Goal: Find specific page/section: Find specific page/section

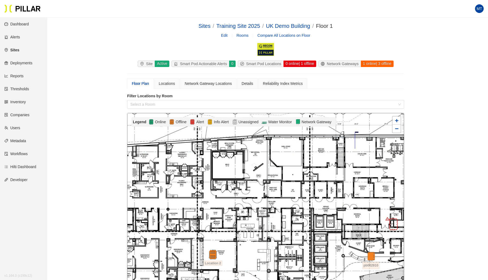
click at [14, 49] on link "Sites" at bounding box center [11, 50] width 15 height 4
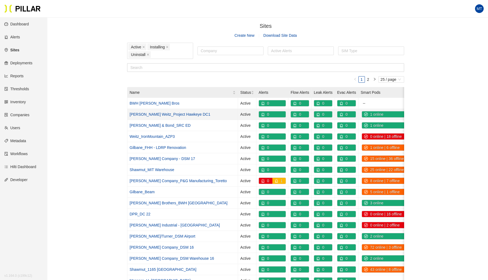
click at [157, 112] on link "[PERSON_NAME] Weitz_Project Hawkeye DC1" at bounding box center [169, 114] width 81 height 4
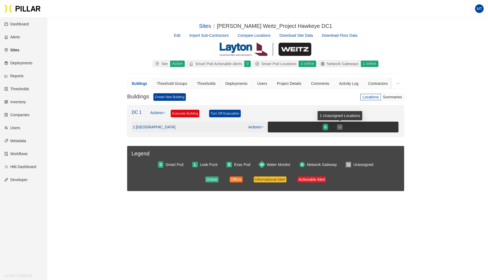
click at [340, 125] on span "U" at bounding box center [339, 127] width 3 height 6
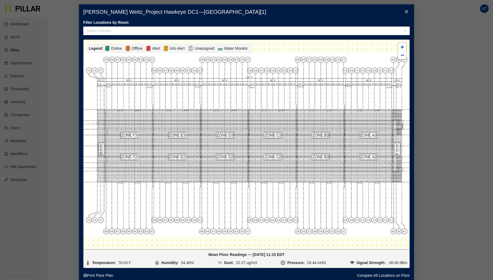
click at [404, 11] on icon "close" at bounding box center [406, 11] width 4 height 4
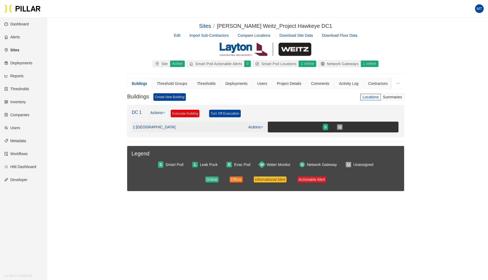
click at [260, 126] on link "Actions" at bounding box center [255, 127] width 15 height 4
click at [257, 134] on link "View/Edit Floor Plan" at bounding box center [267, 135] width 34 height 6
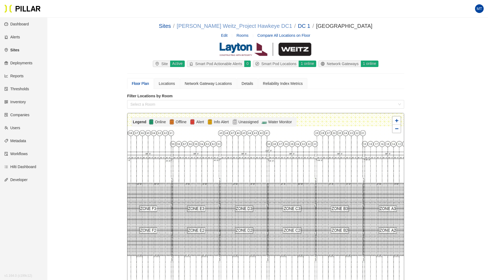
click at [262, 27] on link "[PERSON_NAME] Weitz_Project Hawkeye DC1" at bounding box center [234, 26] width 115 height 6
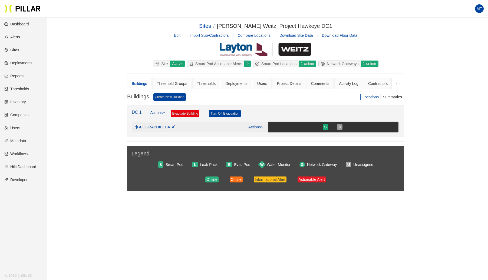
click at [260, 127] on link "Actions" at bounding box center [255, 127] width 15 height 4
click at [262, 135] on link "View/Edit Floor Plan" at bounding box center [267, 135] width 34 height 6
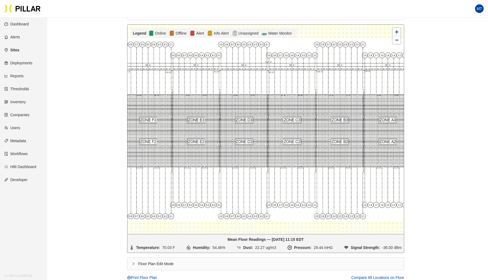
scroll to position [89, 0]
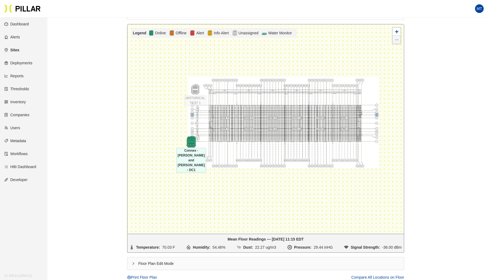
drag, startPoint x: 183, startPoint y: 149, endPoint x: 188, endPoint y: 143, distance: 8.2
click at [188, 143] on img at bounding box center [191, 142] width 12 height 12
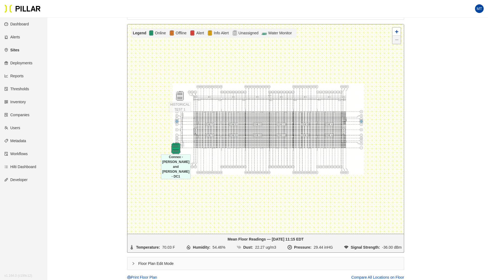
drag, startPoint x: 182, startPoint y: 148, endPoint x: 176, endPoint y: 148, distance: 6.2
click at [176, 148] on img at bounding box center [176, 149] width 12 height 12
click at [172, 151] on img at bounding box center [174, 149] width 12 height 12
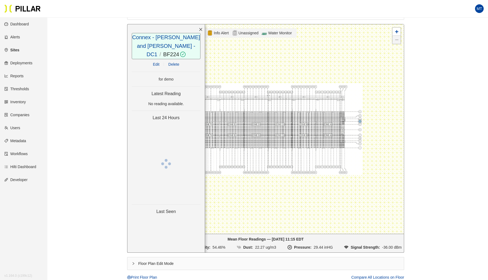
click at [172, 159] on div at bounding box center [166, 164] width 69 height 10
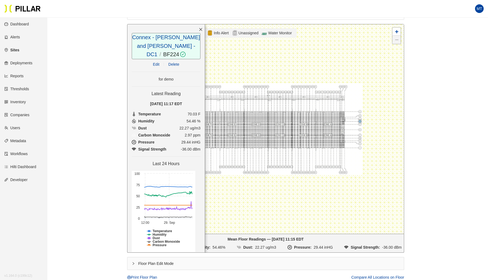
click at [199, 28] on icon "close" at bounding box center [201, 30] width 4 height 4
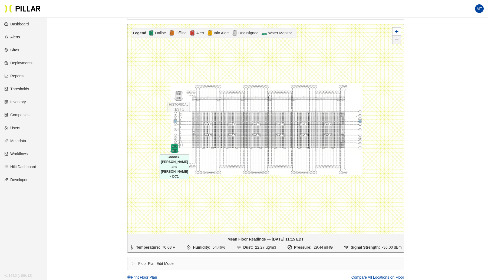
click at [133, 263] on icon "right" at bounding box center [133, 263] width 3 height 3
drag, startPoint x: 174, startPoint y: 149, endPoint x: 179, endPoint y: 152, distance: 7.0
click at [179, 152] on img at bounding box center [180, 153] width 12 height 12
click at [18, 127] on link "Users" at bounding box center [12, 128] width 16 height 4
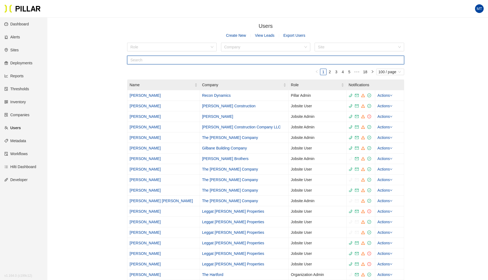
click at [172, 60] on input "text" at bounding box center [265, 60] width 277 height 9
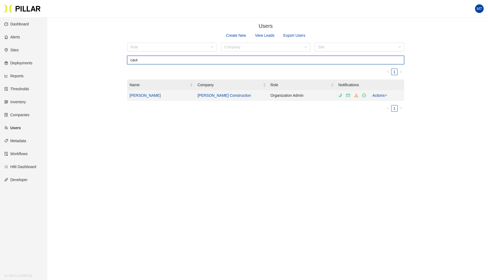
type input "caut"
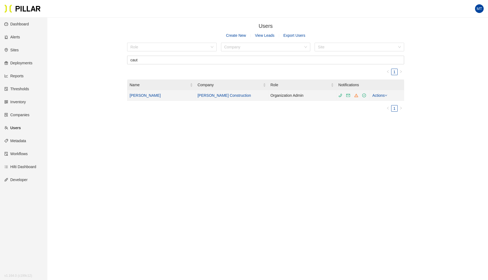
click at [142, 97] on link "[PERSON_NAME]" at bounding box center [144, 95] width 31 height 4
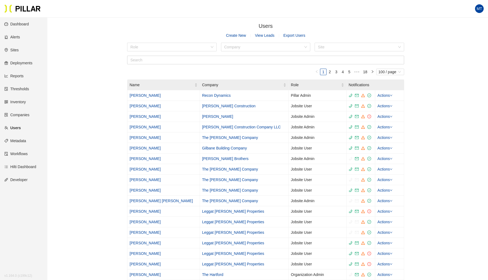
click at [16, 51] on link "Sites" at bounding box center [11, 50] width 14 height 4
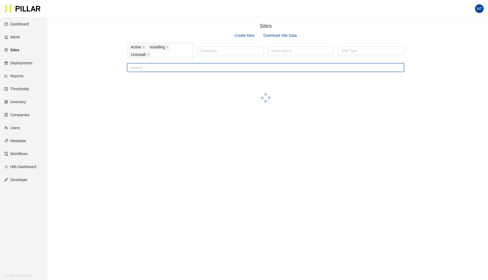
click at [150, 69] on input "text" at bounding box center [265, 67] width 277 height 9
click at [161, 56] on div "Active Installing Uninstall" at bounding box center [159, 50] width 63 height 15
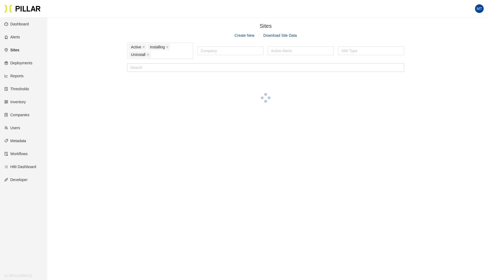
click at [141, 122] on body "Your current browser is not supported by Pillar. Please download a modern brows…" at bounding box center [244, 140] width 488 height 280
click at [159, 54] on div "Active Installing Uninstall" at bounding box center [159, 50] width 63 height 15
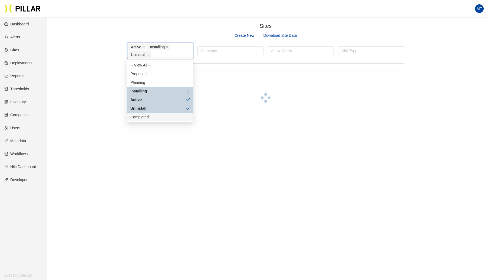
click at [141, 115] on div "Completed" at bounding box center [159, 117] width 59 height 6
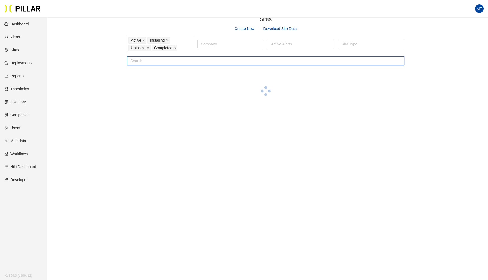
scroll to position [7, 0]
click at [208, 64] on input "text" at bounding box center [265, 60] width 277 height 9
click at [210, 61] on input "text" at bounding box center [265, 60] width 277 height 9
type input "b"
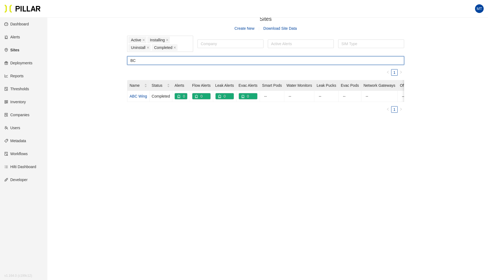
type input "B"
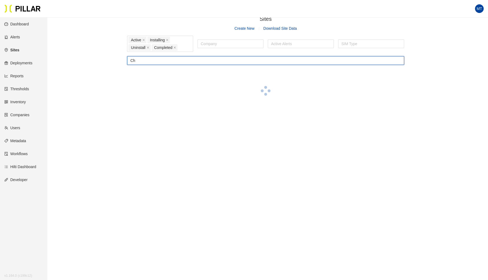
type input "C"
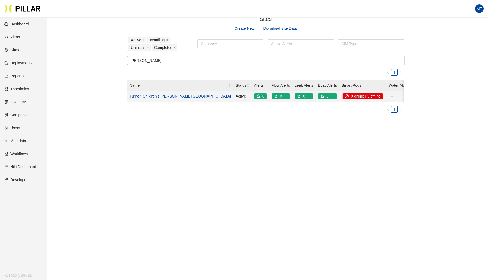
type input "[PERSON_NAME]"
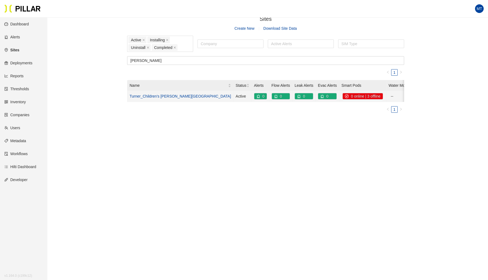
click at [146, 92] on td "Turner_Children's [PERSON_NAME][GEOGRAPHIC_DATA]" at bounding box center [180, 96] width 106 height 11
click at [148, 94] on link "Turner_Children's [PERSON_NAME][GEOGRAPHIC_DATA]" at bounding box center [179, 96] width 101 height 4
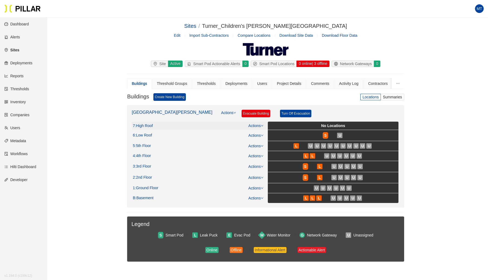
click at [261, 124] on icon "down" at bounding box center [262, 125] width 3 height 3
click at [260, 132] on link "View/Edit Floor Plan" at bounding box center [267, 133] width 34 height 6
click at [258, 144] on link "Actions" at bounding box center [255, 146] width 15 height 4
click at [259, 152] on link "View/Edit Floor Plan" at bounding box center [267, 153] width 34 height 6
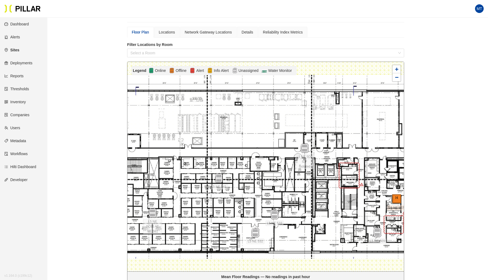
scroll to position [74, 0]
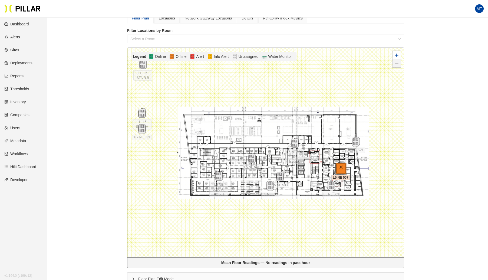
click at [341, 163] on img at bounding box center [340, 169] width 12 height 12
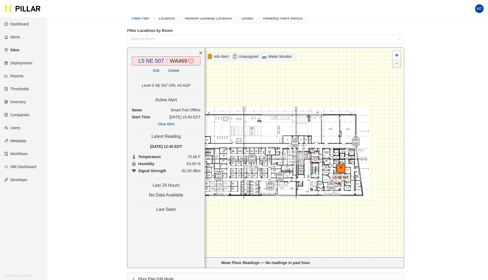
click at [201, 51] on icon "close" at bounding box center [201, 53] width 4 height 4
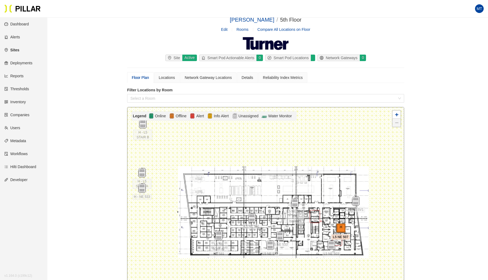
scroll to position [0, 0]
